Goal: Information Seeking & Learning: Learn about a topic

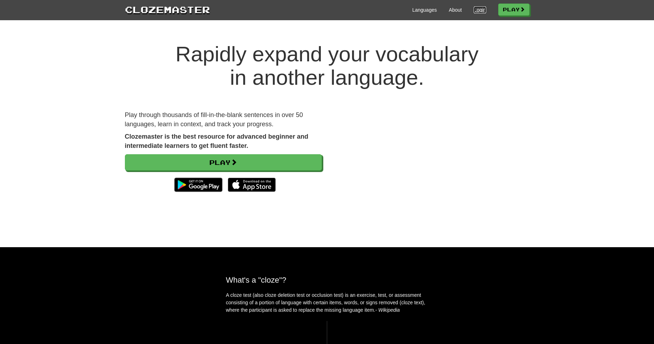
click at [479, 12] on link "Login" at bounding box center [480, 9] width 12 height 7
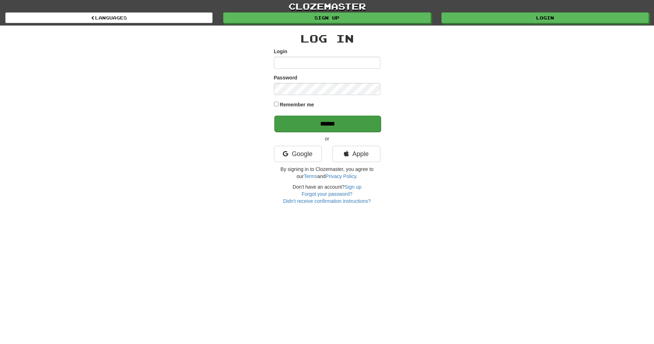
type input "**********"
click at [327, 120] on input "******" at bounding box center [327, 124] width 106 height 16
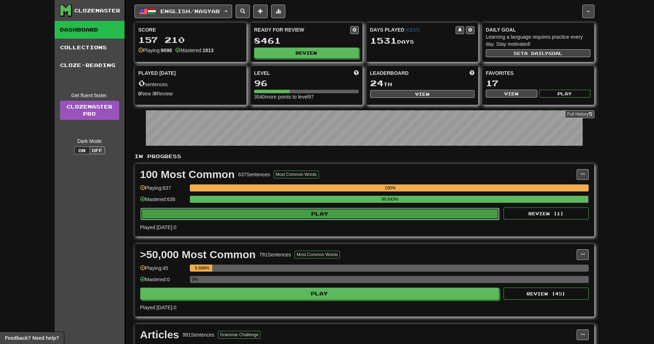
click at [358, 215] on button "Play" at bounding box center [320, 214] width 359 height 12
select select "**"
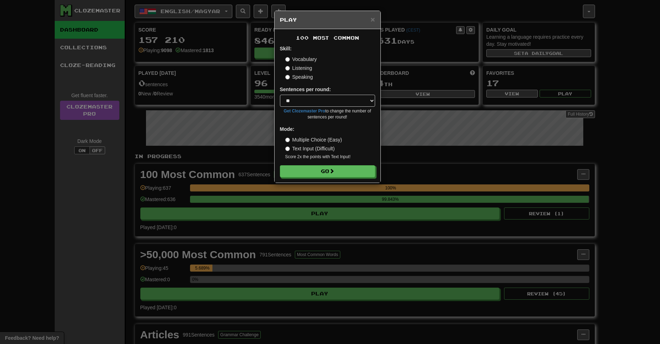
click at [353, 164] on form "Skill: Vocabulary Listening Speaking Sentences per round: * ** ** ** ** ** *** …" at bounding box center [327, 111] width 95 height 132
click at [351, 168] on button "Go" at bounding box center [327, 172] width 95 height 12
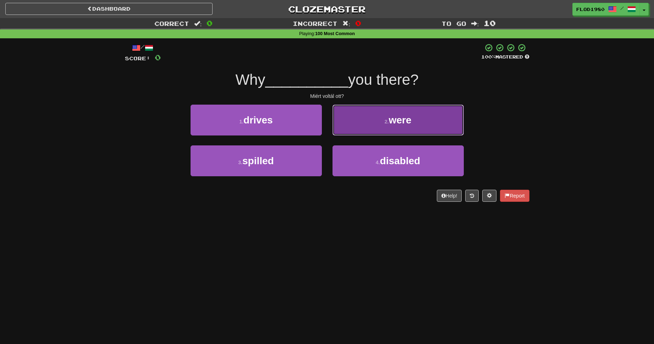
click at [399, 124] on span "were" at bounding box center [400, 120] width 23 height 11
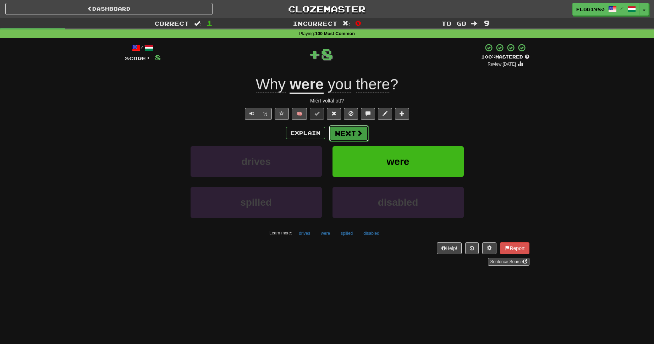
click at [357, 137] on button "Next" at bounding box center [349, 133] width 40 height 16
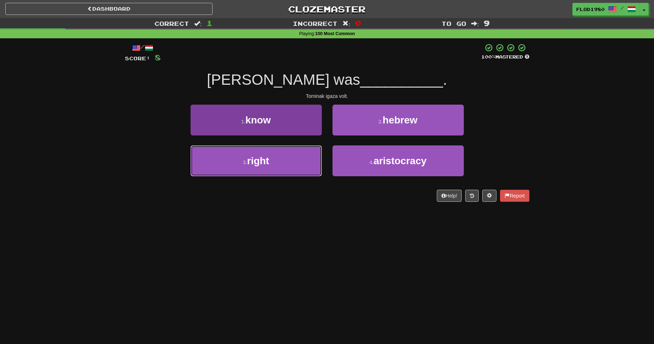
click at [272, 163] on button "3 . right" at bounding box center [256, 161] width 131 height 31
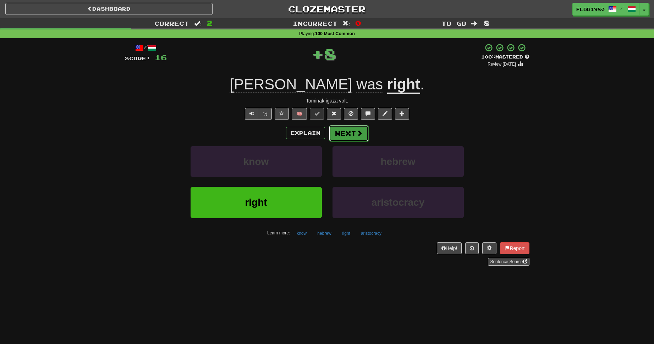
click at [354, 138] on button "Next" at bounding box center [349, 133] width 40 height 16
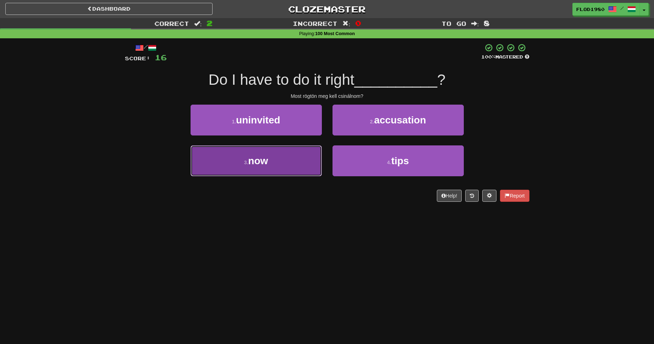
click at [270, 154] on button "3 . now" at bounding box center [256, 161] width 131 height 31
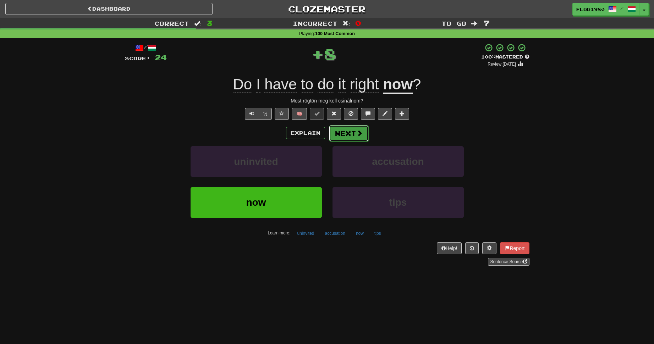
click at [349, 134] on button "Next" at bounding box center [349, 133] width 40 height 16
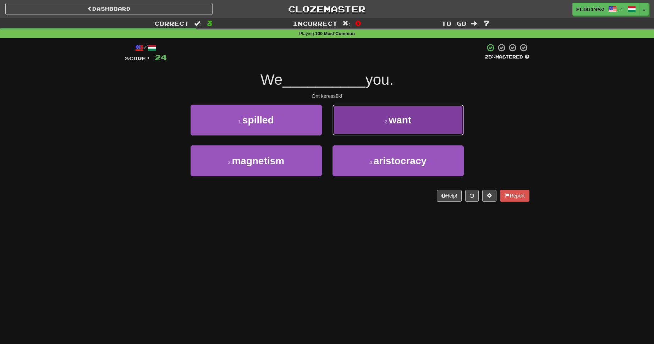
click at [388, 133] on button "2 . want" at bounding box center [398, 120] width 131 height 31
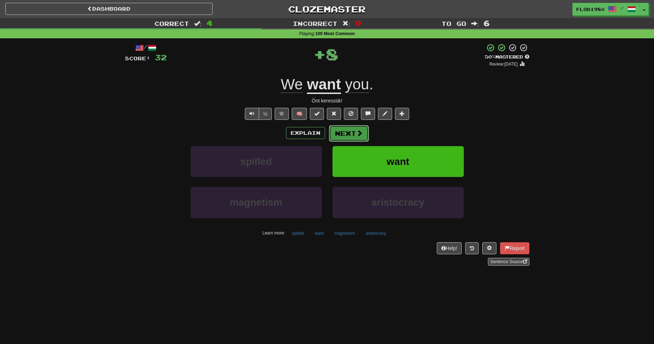
click at [338, 131] on button "Next" at bounding box center [349, 133] width 40 height 16
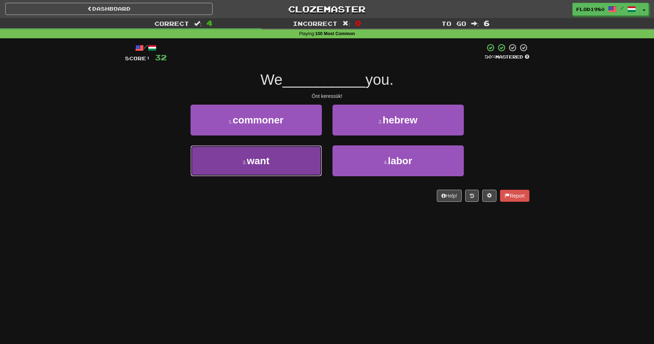
click at [299, 157] on button "3 . want" at bounding box center [256, 161] width 131 height 31
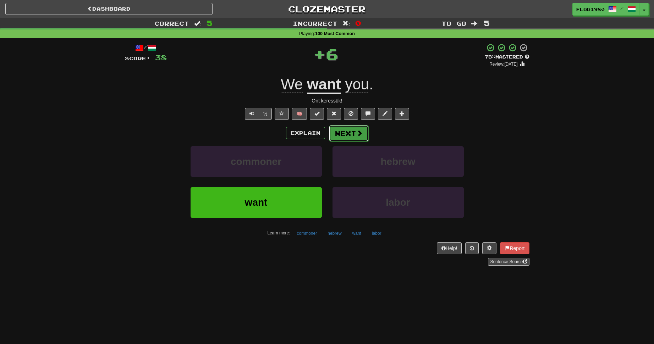
click at [347, 134] on button "Next" at bounding box center [349, 133] width 40 height 16
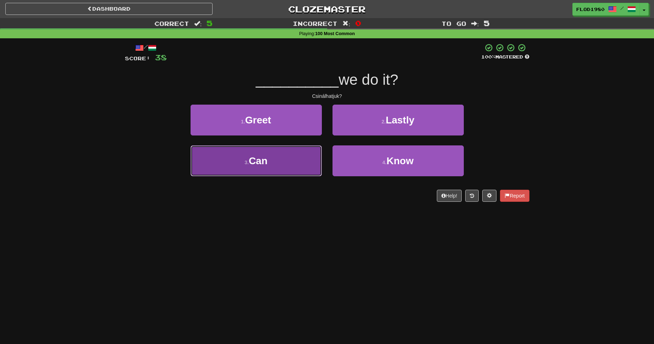
click at [310, 155] on button "3 . Can" at bounding box center [256, 161] width 131 height 31
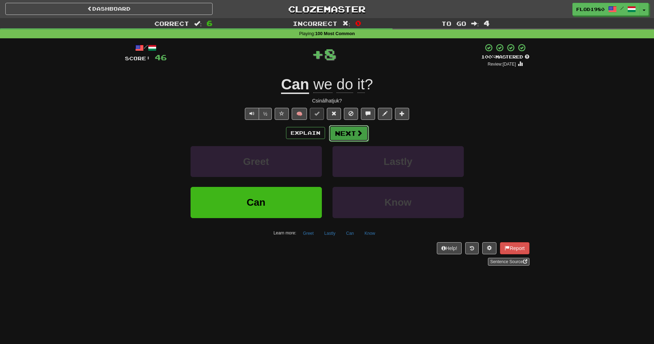
click at [361, 136] on span at bounding box center [359, 133] width 6 height 6
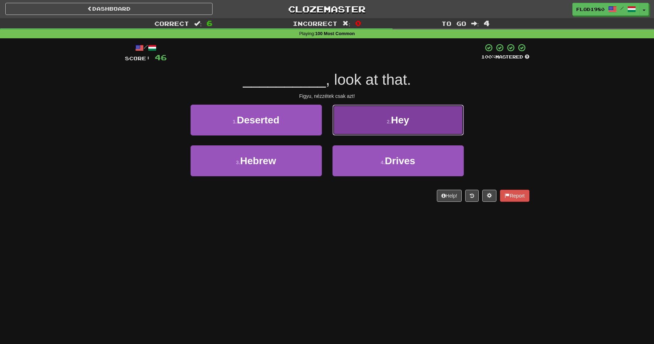
click at [395, 131] on button "2 . Hey" at bounding box center [398, 120] width 131 height 31
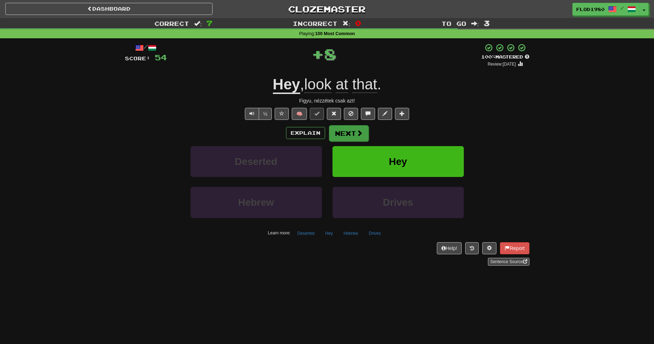
click at [345, 141] on div "Explain Next Deserted Hey Hebrew Drives Learn more: Deserted Hey Hebrew Drives" at bounding box center [327, 182] width 405 height 114
click at [359, 138] on button "Next" at bounding box center [349, 133] width 40 height 16
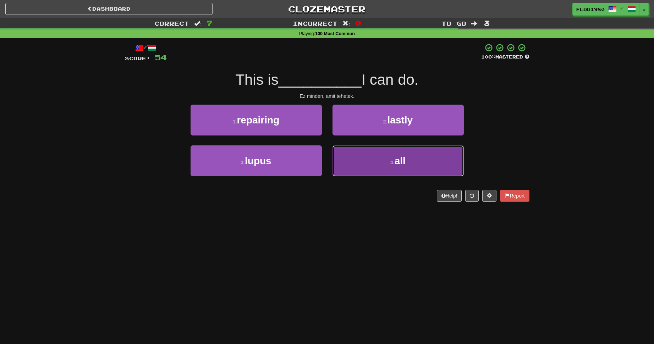
click at [394, 163] on small "4 ." at bounding box center [392, 163] width 4 height 6
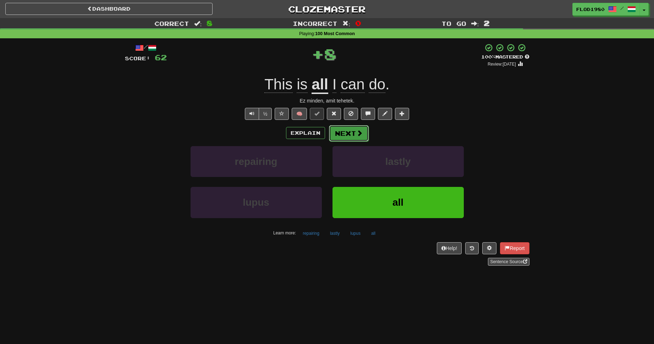
click at [359, 133] on span at bounding box center [359, 133] width 6 height 6
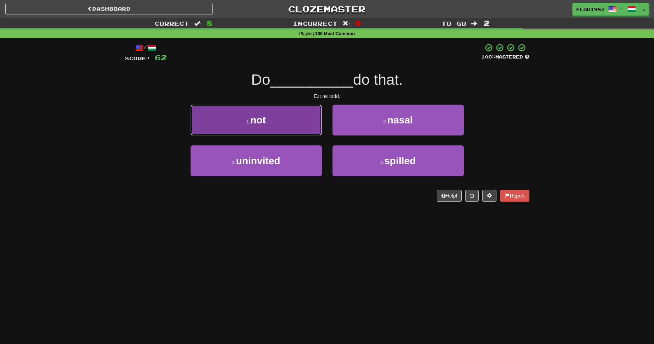
click at [312, 114] on button "1 . not" at bounding box center [256, 120] width 131 height 31
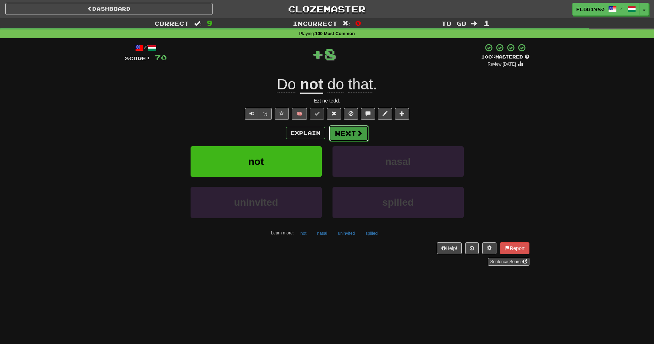
click at [352, 135] on button "Next" at bounding box center [349, 133] width 40 height 16
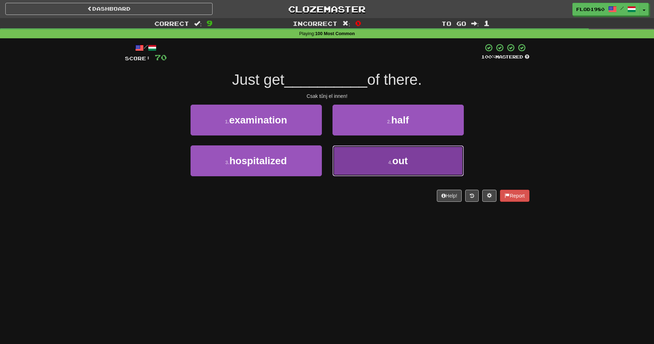
click at [397, 161] on span "out" at bounding box center [401, 160] width 16 height 11
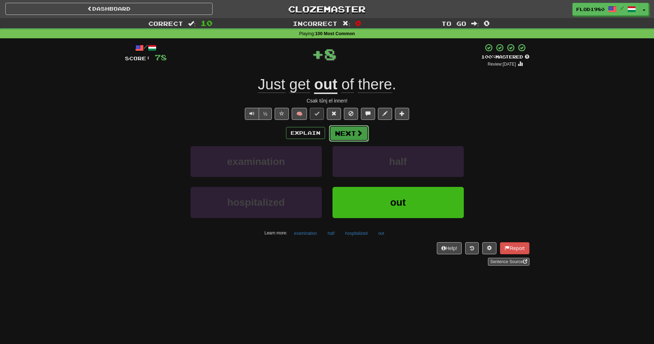
click at [358, 130] on span at bounding box center [359, 133] width 6 height 6
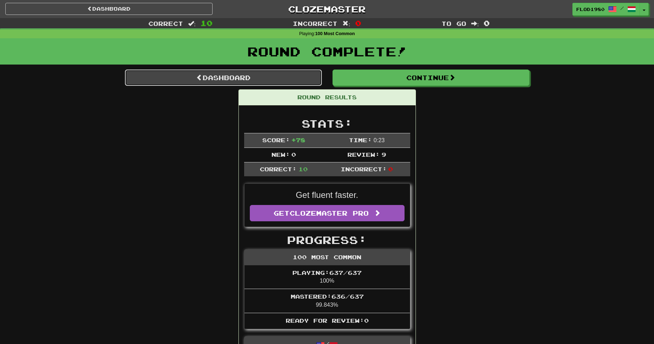
click at [273, 75] on link "Dashboard" at bounding box center [223, 78] width 197 height 16
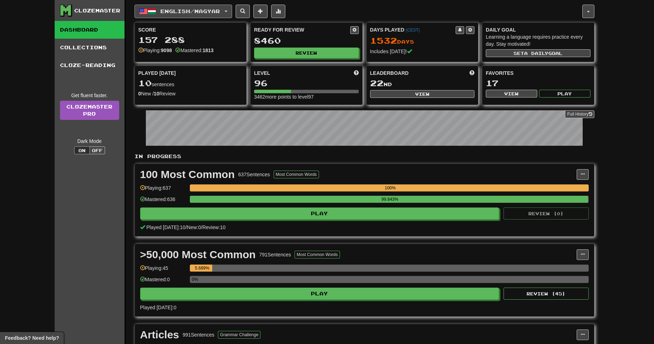
click at [232, 11] on button "English / Magyar" at bounding box center [184, 11] width 98 height 13
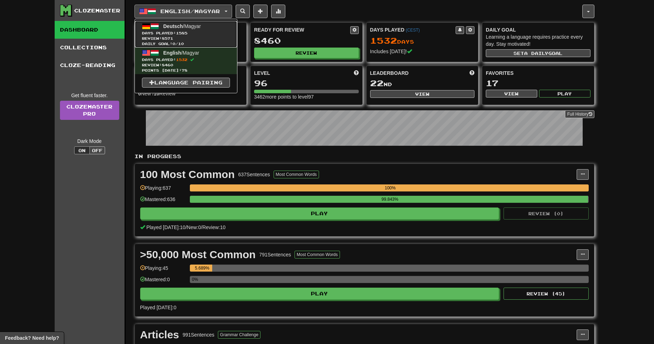
click at [225, 33] on span "Days Played: 1585" at bounding box center [186, 33] width 88 height 5
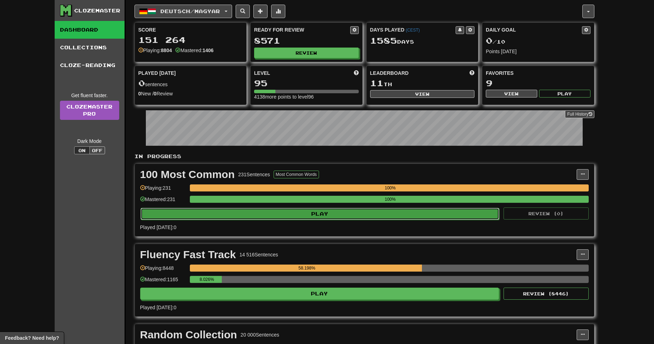
click at [348, 214] on button "Play" at bounding box center [320, 214] width 359 height 12
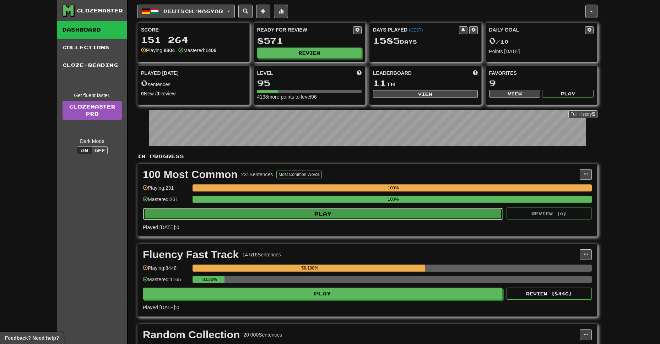
select select "**"
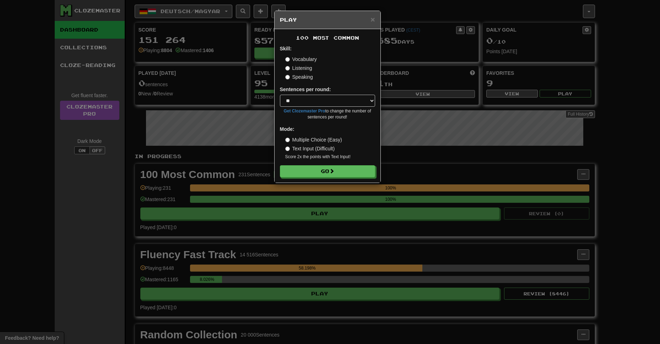
click at [346, 218] on div "× Play 100 Most Common Skill: Vocabulary Listening Speaking Sentences per round…" at bounding box center [330, 172] width 660 height 344
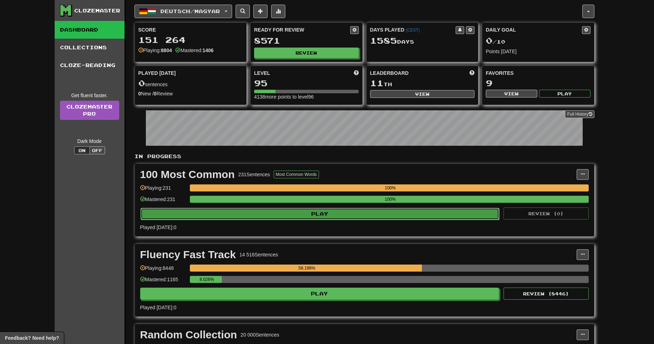
click at [346, 217] on button "Play" at bounding box center [320, 214] width 359 height 12
select select "**"
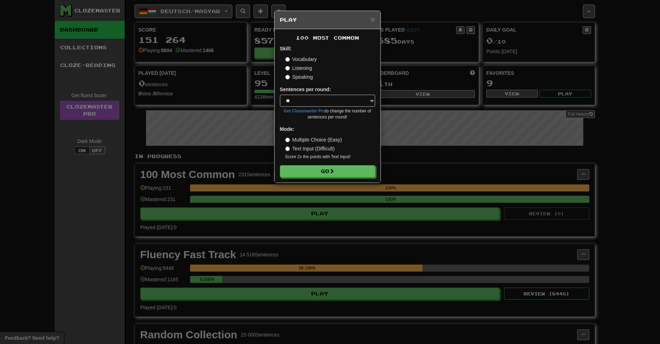
click at [345, 179] on div "100 Most Common Skill: Vocabulary Listening Speaking Sentences per round: * ** …" at bounding box center [327, 106] width 106 height 154
click at [346, 174] on button "Go" at bounding box center [327, 172] width 95 height 12
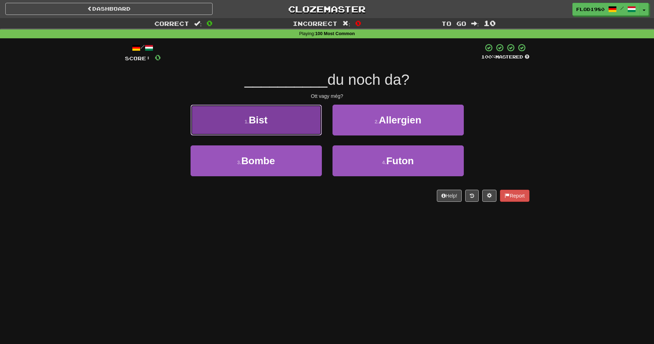
click at [294, 122] on button "1 . Bist" at bounding box center [256, 120] width 131 height 31
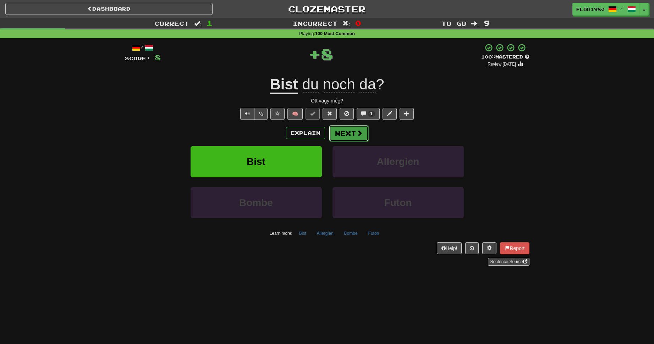
click at [343, 133] on button "Next" at bounding box center [349, 133] width 40 height 16
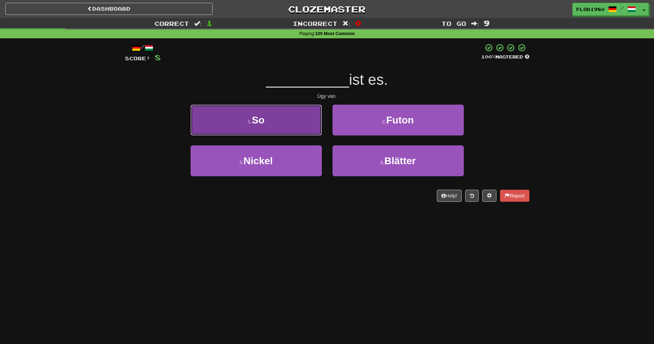
click at [308, 125] on button "1 . So" at bounding box center [256, 120] width 131 height 31
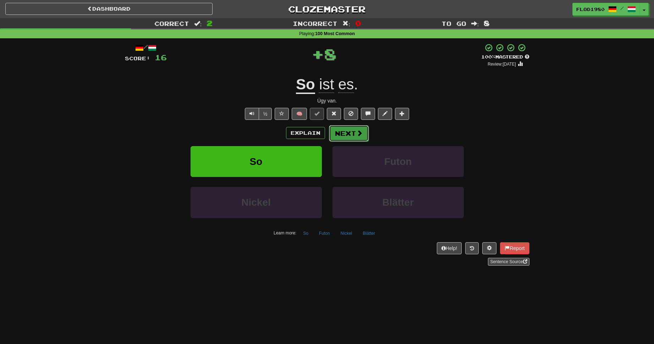
click at [364, 132] on button "Next" at bounding box center [349, 133] width 40 height 16
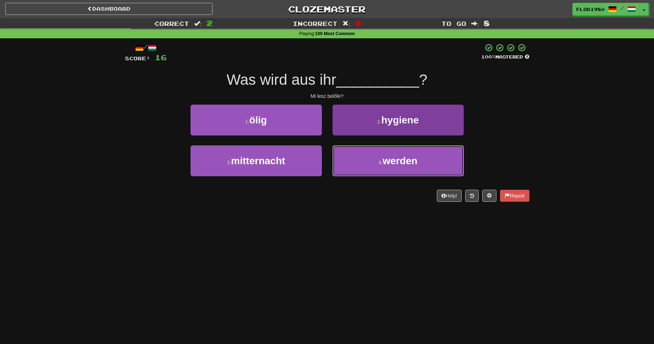
click at [401, 165] on span "werden" at bounding box center [400, 160] width 35 height 11
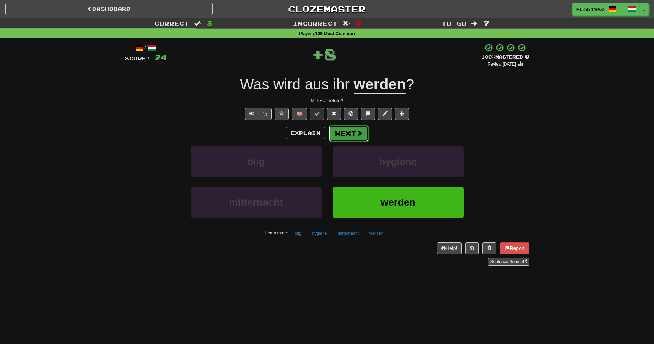
click at [362, 133] on button "Next" at bounding box center [349, 133] width 40 height 16
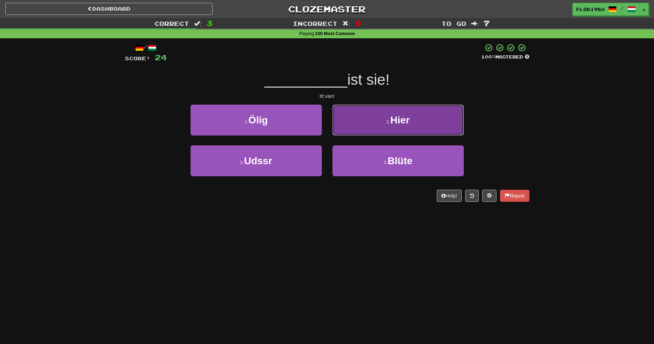
click at [399, 129] on button "2 . Hier" at bounding box center [398, 120] width 131 height 31
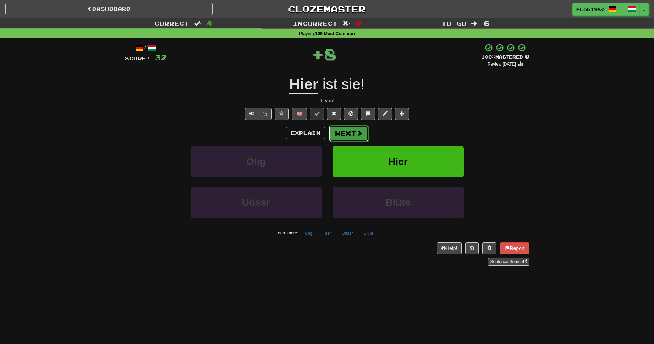
click at [352, 138] on button "Next" at bounding box center [349, 133] width 40 height 16
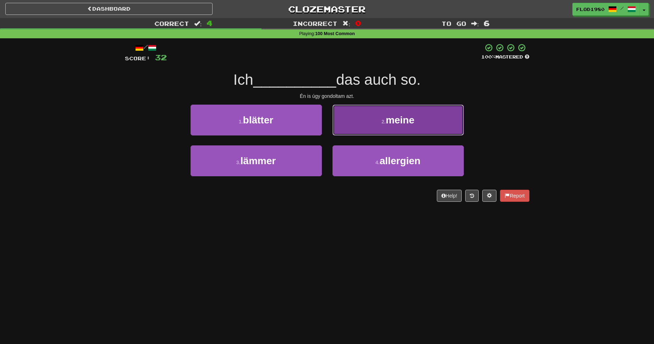
click at [372, 125] on button "2 . meine" at bounding box center [398, 120] width 131 height 31
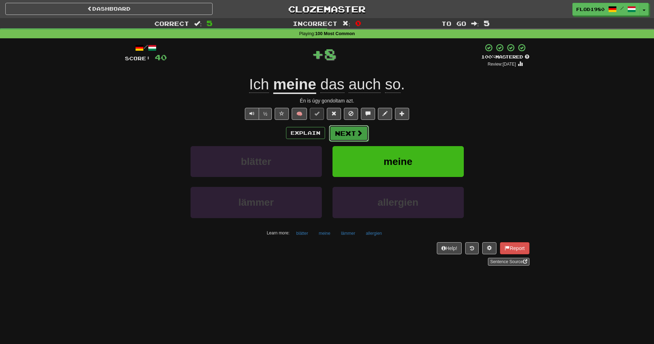
click at [351, 133] on button "Next" at bounding box center [349, 133] width 40 height 16
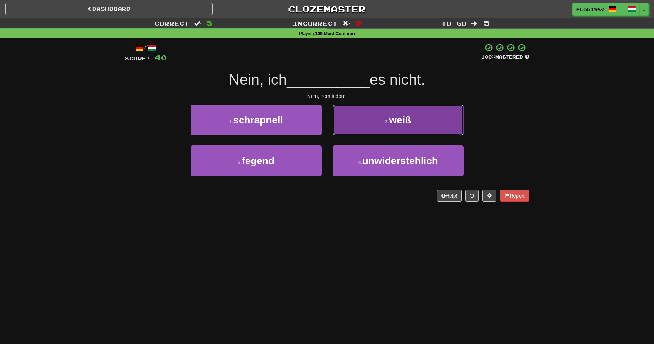
click at [383, 127] on button "2 . weiß" at bounding box center [398, 120] width 131 height 31
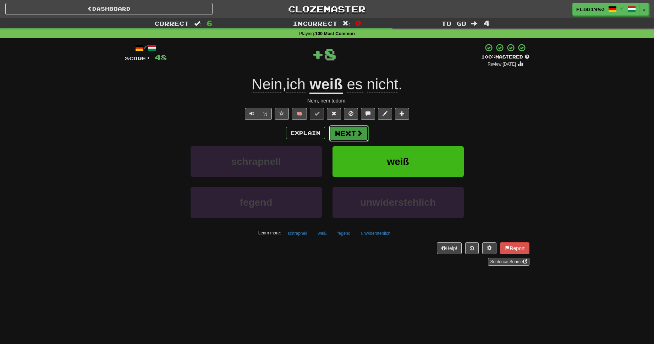
click at [353, 131] on button "Next" at bounding box center [349, 133] width 40 height 16
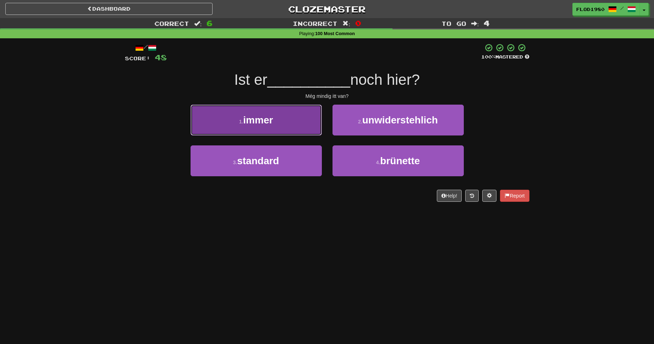
click at [317, 126] on button "1 . immer" at bounding box center [256, 120] width 131 height 31
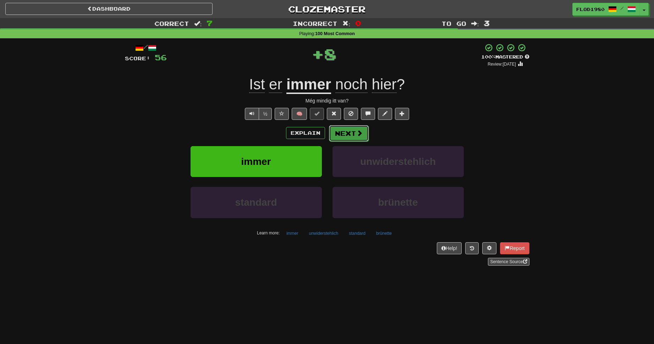
click at [353, 132] on button "Next" at bounding box center [349, 133] width 40 height 16
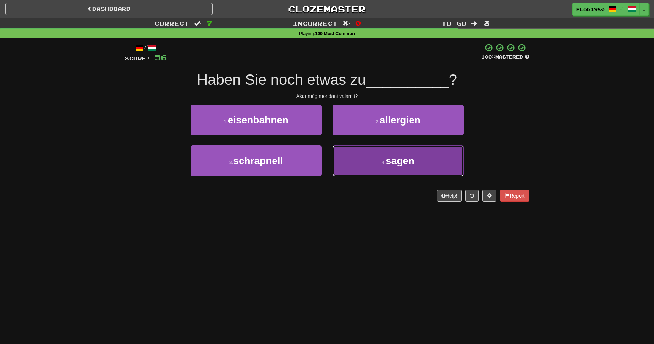
click at [400, 159] on span "sagen" at bounding box center [400, 160] width 29 height 11
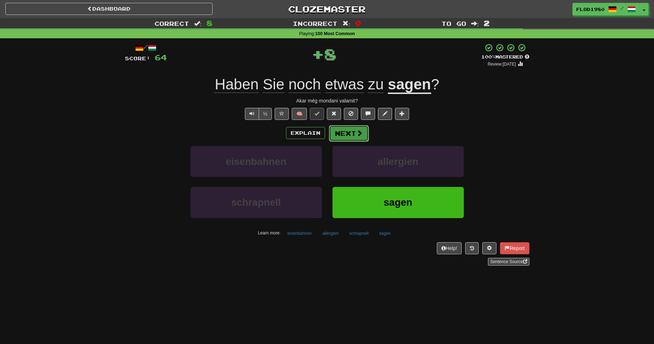
click at [348, 129] on button "Next" at bounding box center [349, 133] width 40 height 16
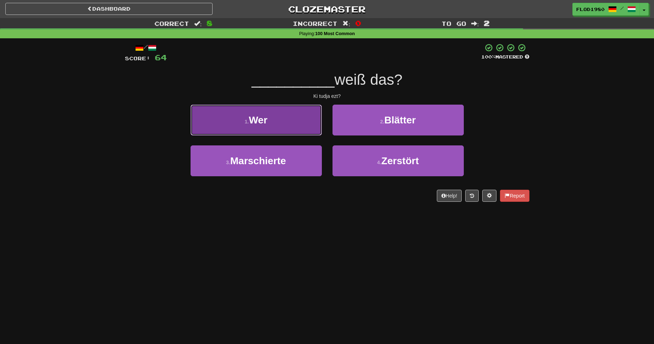
click at [299, 126] on button "1 . Wer" at bounding box center [256, 120] width 131 height 31
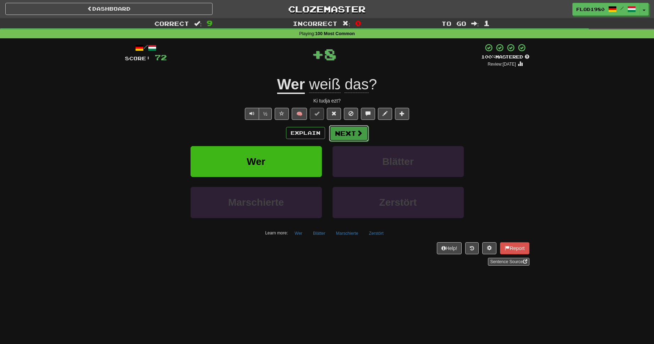
click at [355, 136] on button "Next" at bounding box center [349, 133] width 40 height 16
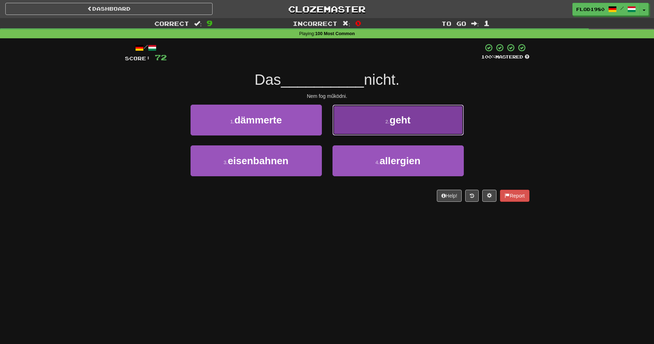
click at [397, 132] on button "2 . geht" at bounding box center [398, 120] width 131 height 31
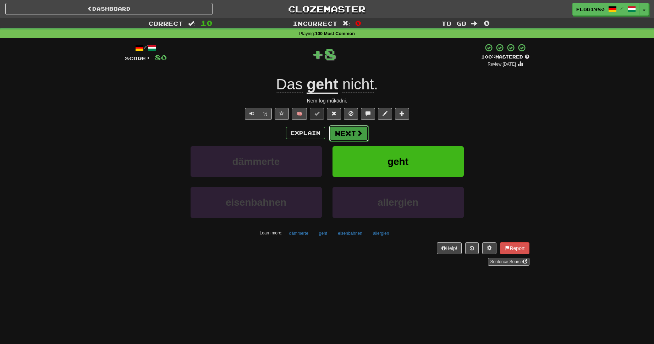
click at [352, 135] on button "Next" at bounding box center [349, 133] width 40 height 16
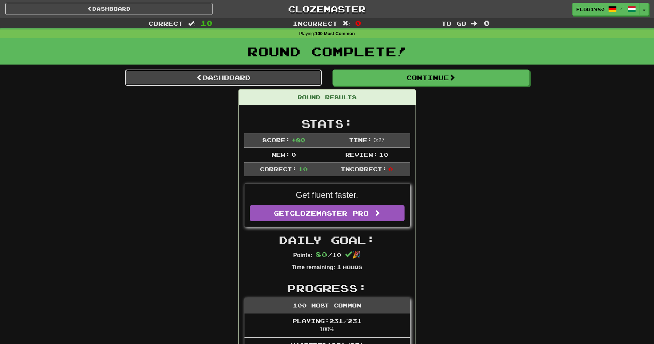
click at [275, 81] on link "Dashboard" at bounding box center [223, 78] width 197 height 16
